Goal: Navigation & Orientation: Understand site structure

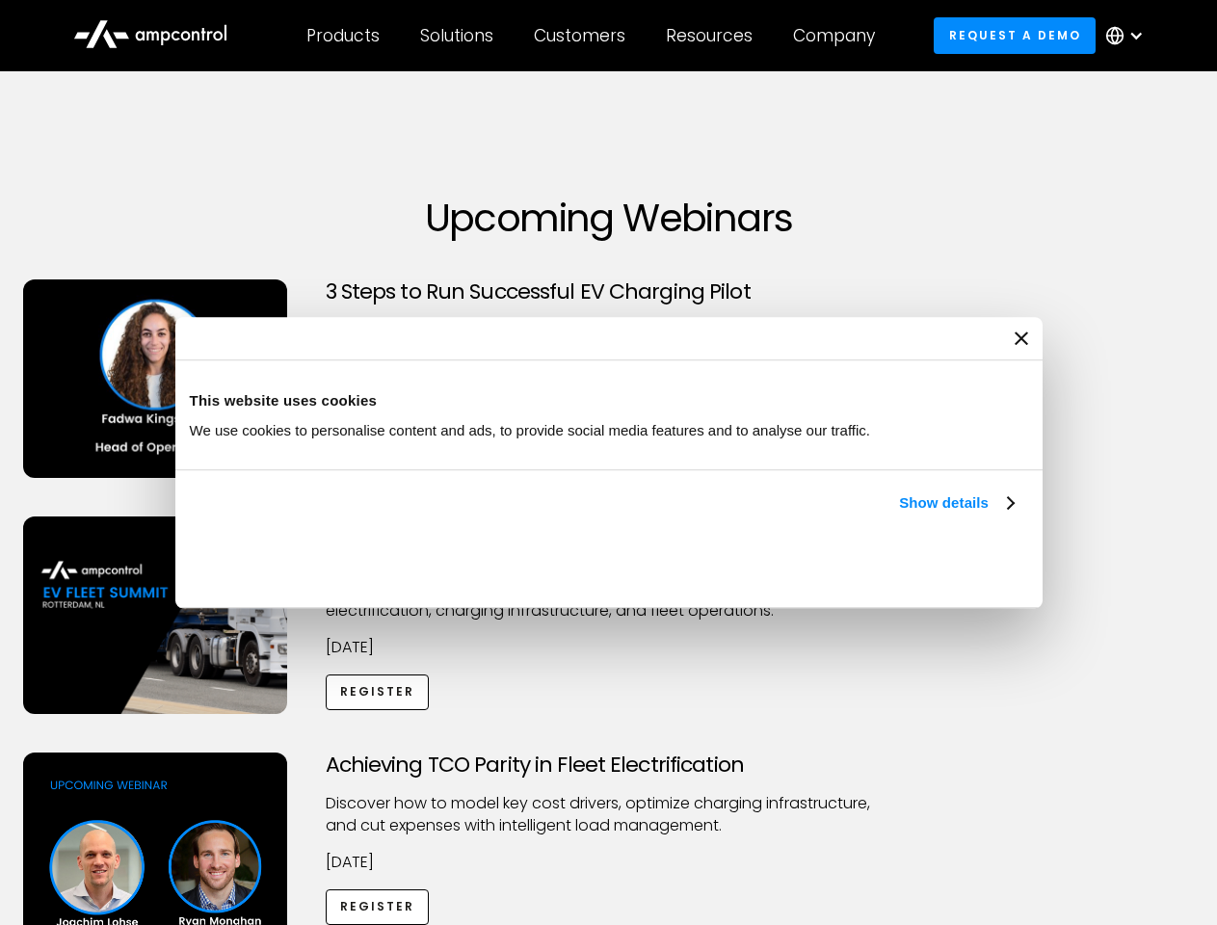
click at [899, 515] on link "Show details" at bounding box center [956, 503] width 114 height 23
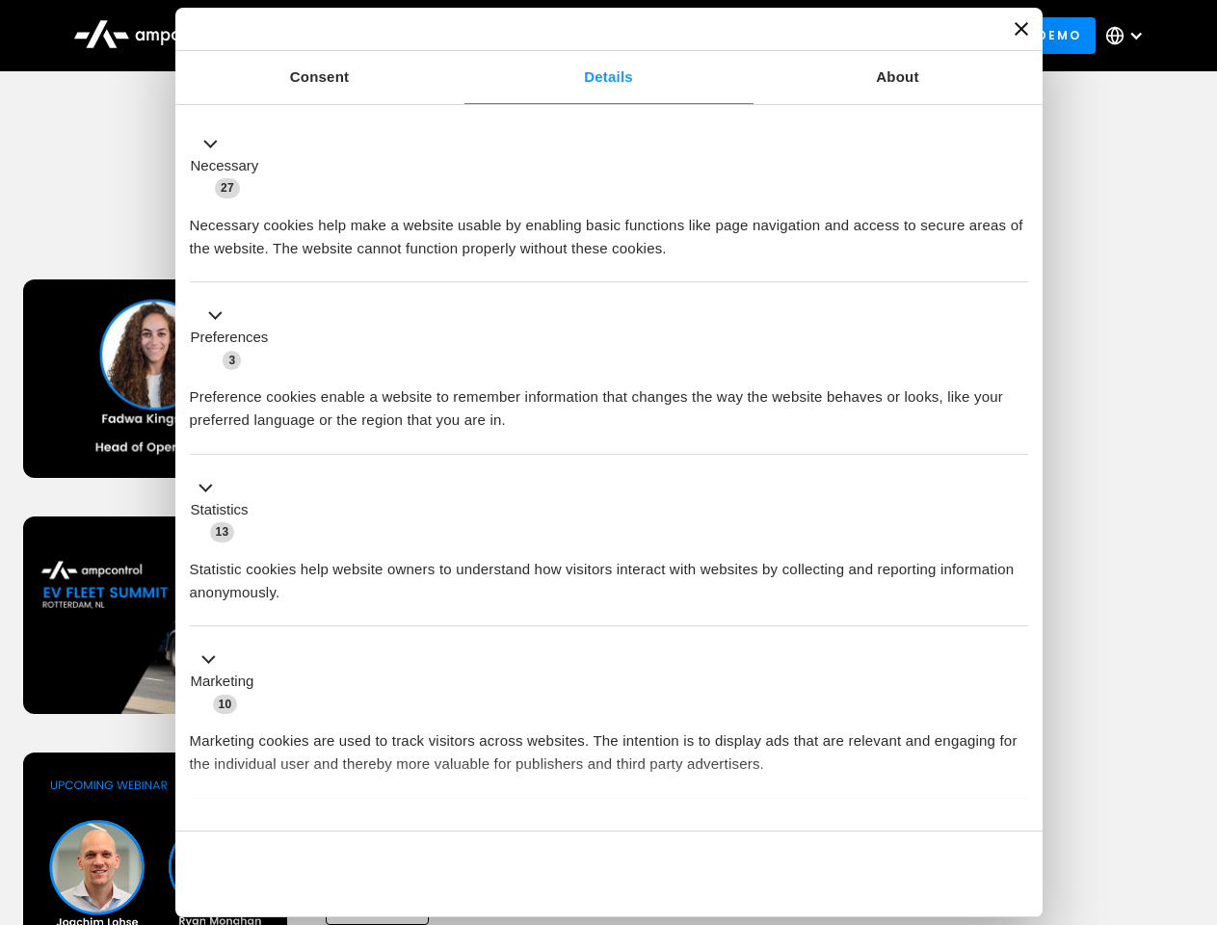
click at [1016, 846] on button "Okay" at bounding box center [889, 874] width 277 height 56
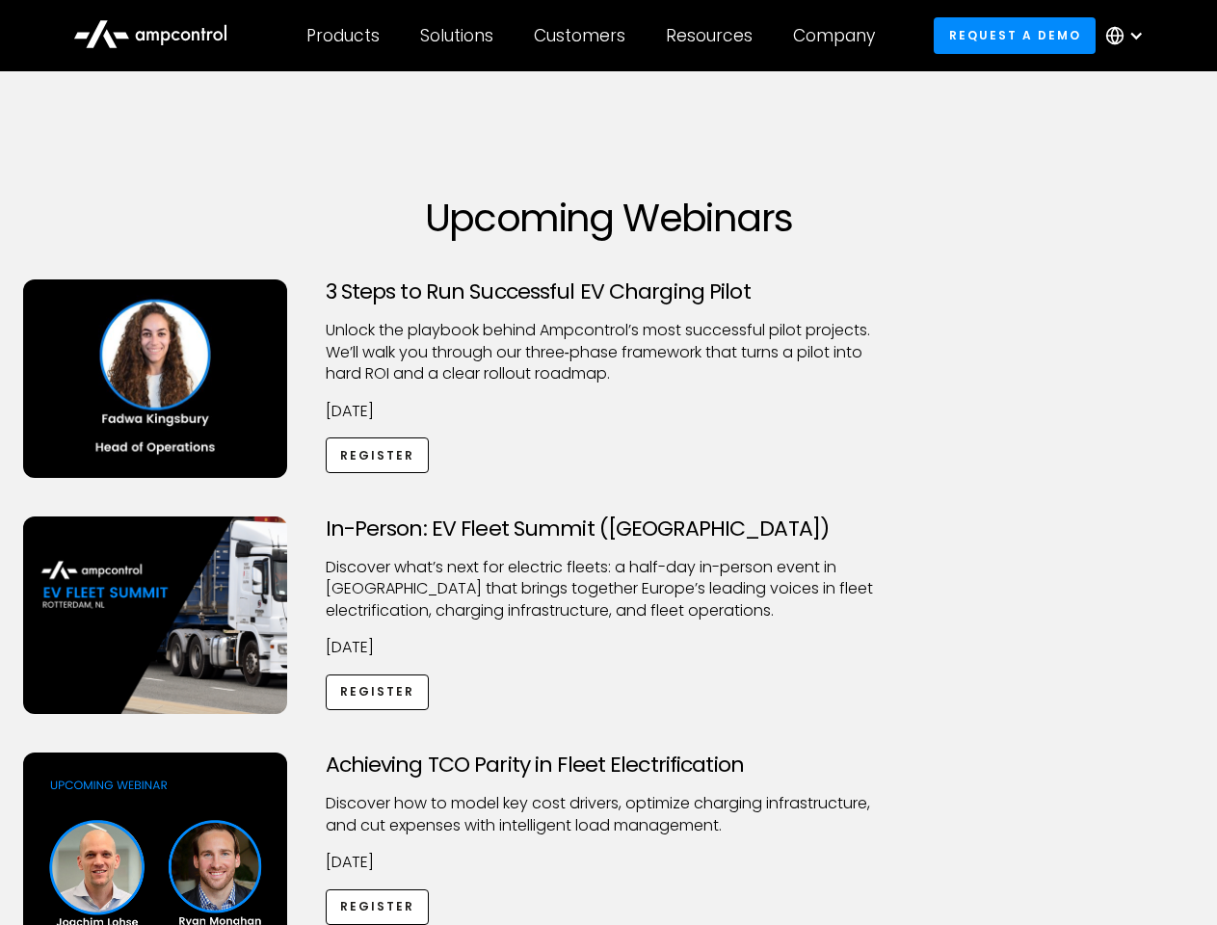
click at [1196, 777] on div "Achieving TCO Parity in Fleet Electrification Discover how to model key cost dr…" at bounding box center [609, 904] width 1211 height 303
click at [593, 36] on div "Customers" at bounding box center [580, 35] width 92 height 21
click at [342, 36] on div "Products" at bounding box center [342, 35] width 73 height 21
click at [458, 36] on div "Solutions" at bounding box center [456, 35] width 73 height 21
click at [583, 36] on div "Customers" at bounding box center [580, 35] width 92 height 21
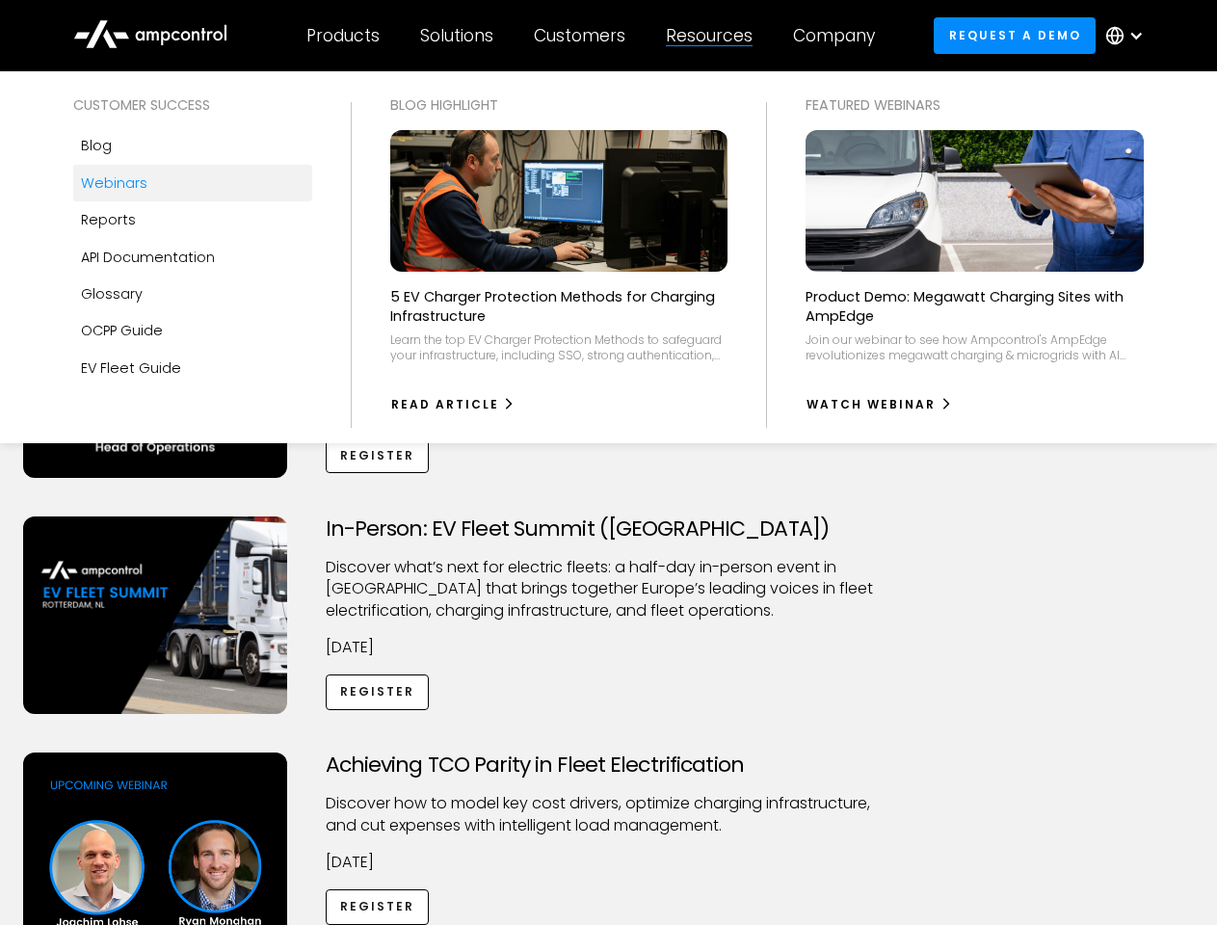
click at [713, 36] on div "Resources" at bounding box center [709, 35] width 87 height 21
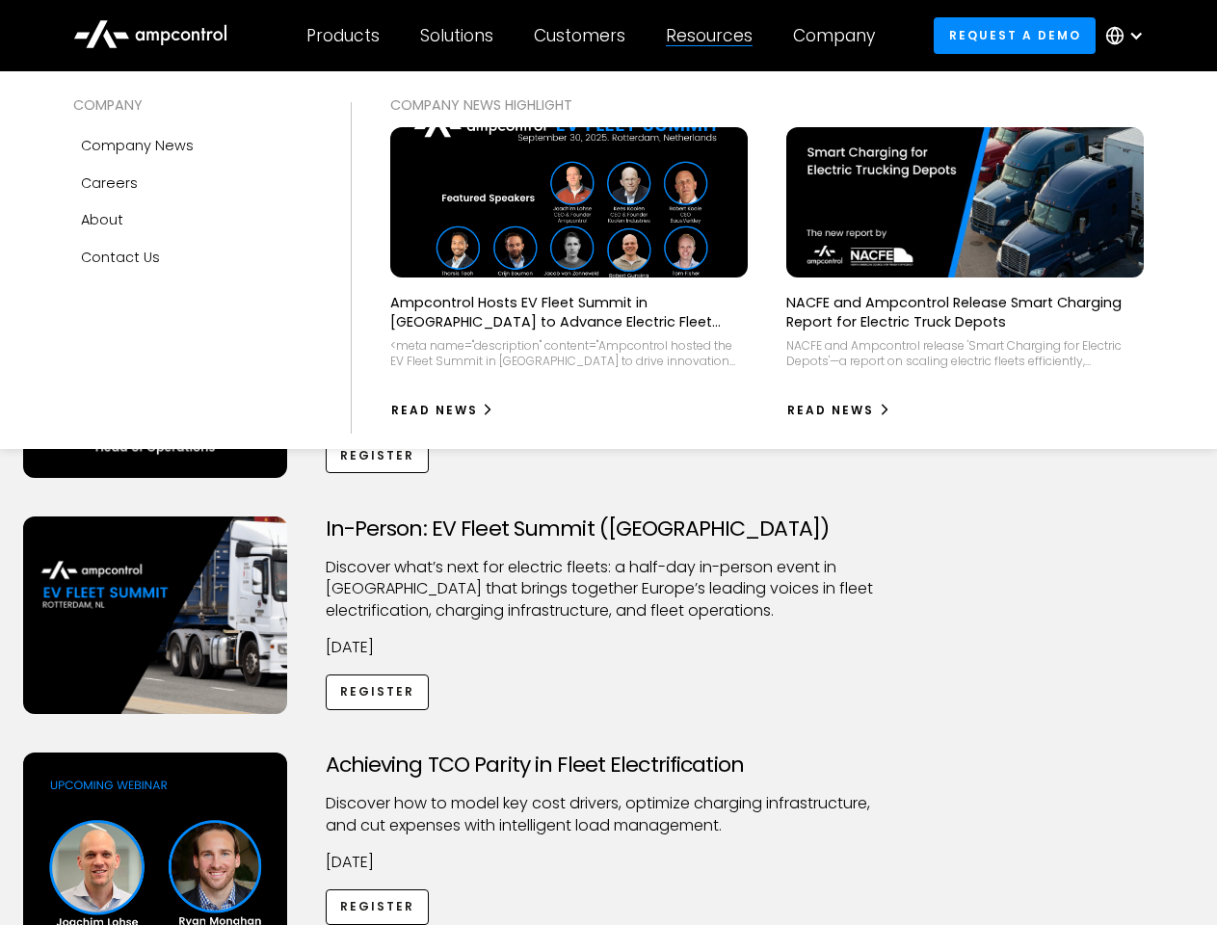
click at [840, 36] on div "Company" at bounding box center [834, 35] width 82 height 21
